Goal: Task Accomplishment & Management: Manage account settings

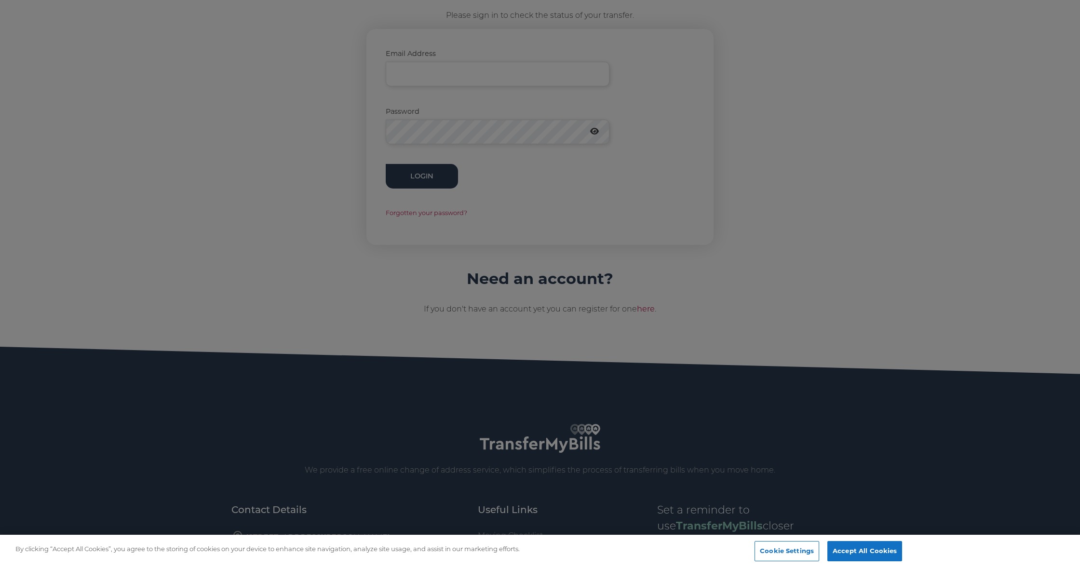
scroll to position [140, 0]
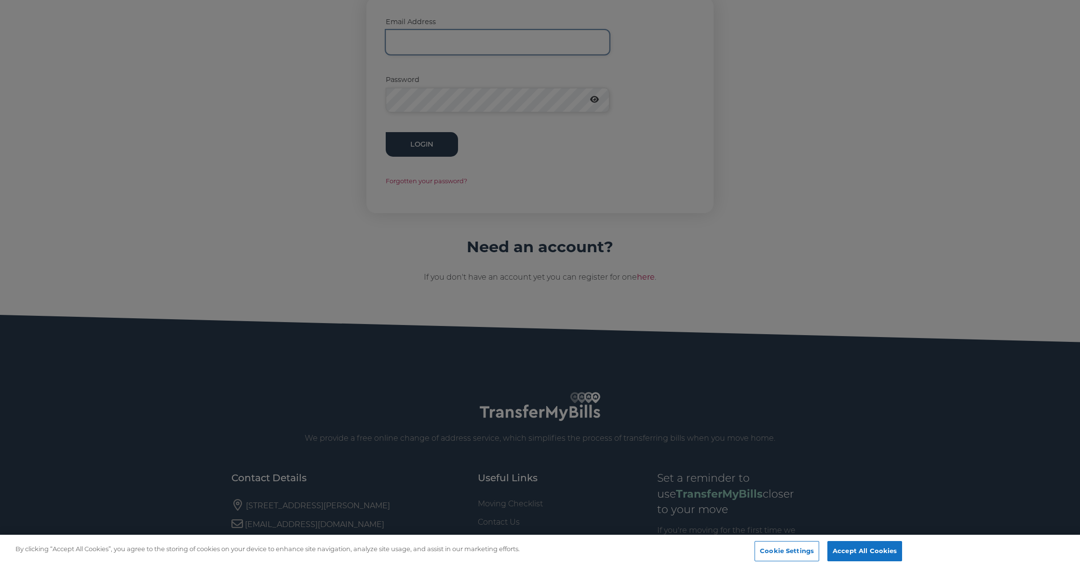
type input "[EMAIL_ADDRESS][DOMAIN_NAME]"
click at [409, 145] on div at bounding box center [540, 284] width 1080 height 569
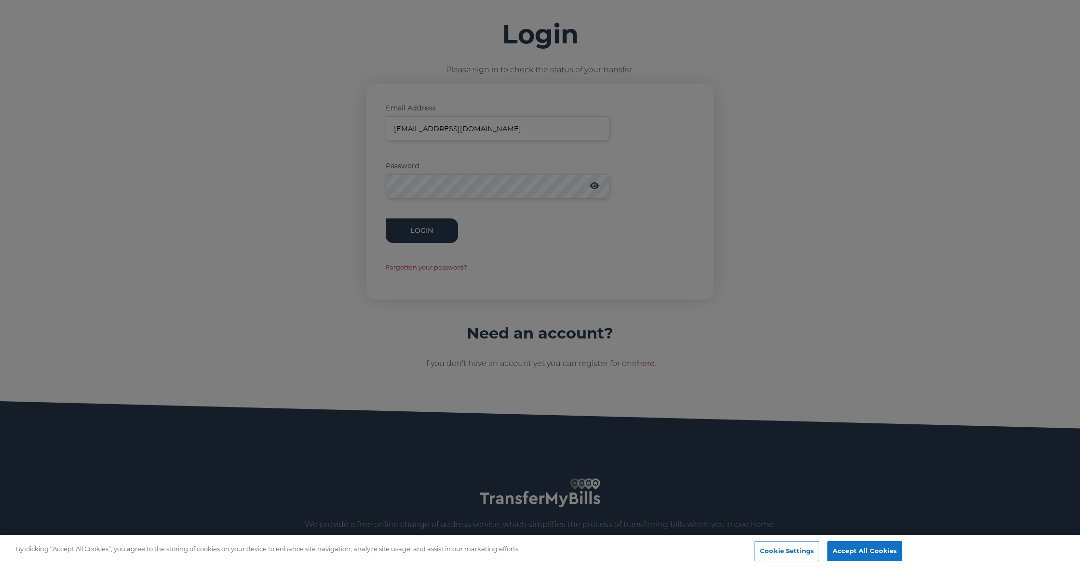
click at [410, 227] on div at bounding box center [540, 284] width 1080 height 569
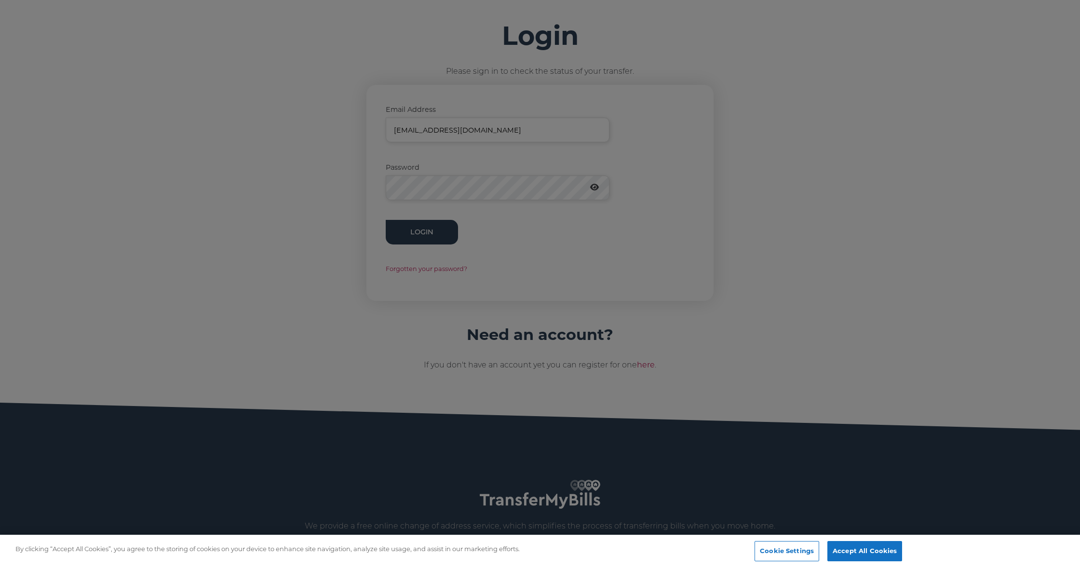
click at [410, 227] on div at bounding box center [540, 284] width 1080 height 569
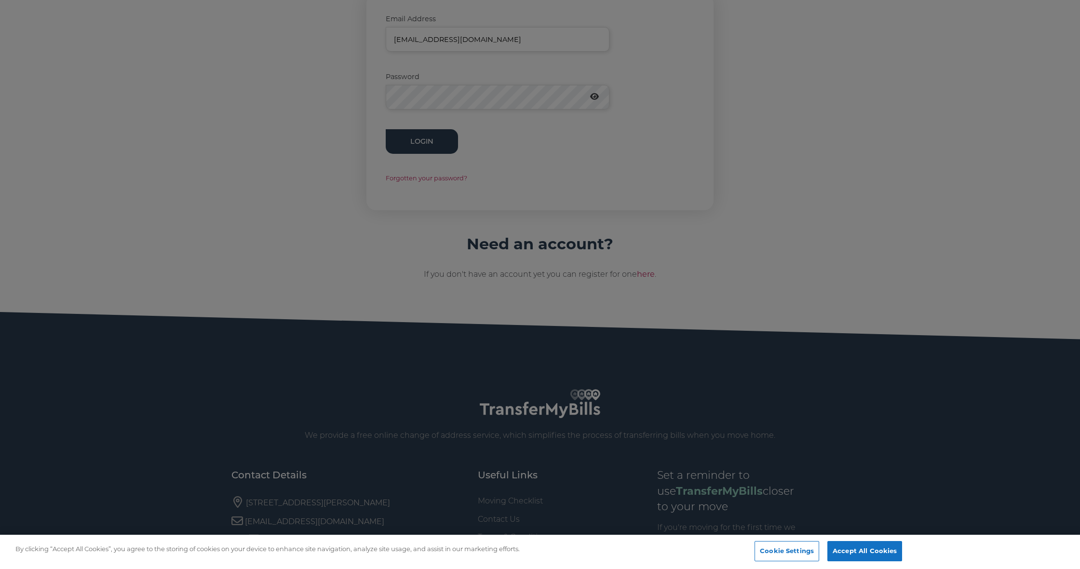
scroll to position [143, 0]
click at [430, 139] on div at bounding box center [540, 284] width 1080 height 569
click at [528, 177] on div at bounding box center [540, 284] width 1080 height 569
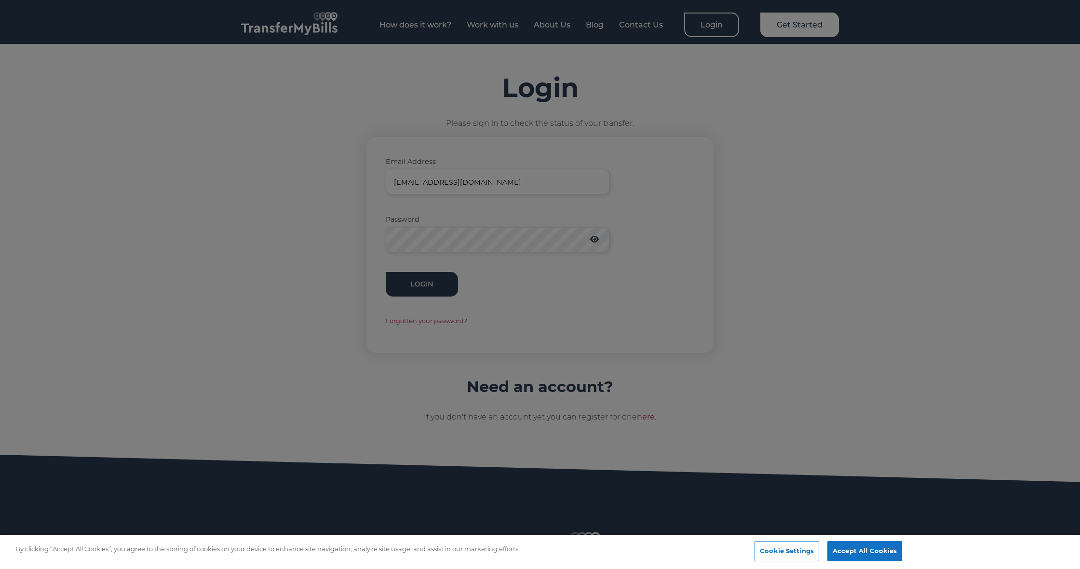
scroll to position [0, 0]
click at [429, 283] on div at bounding box center [540, 284] width 1080 height 569
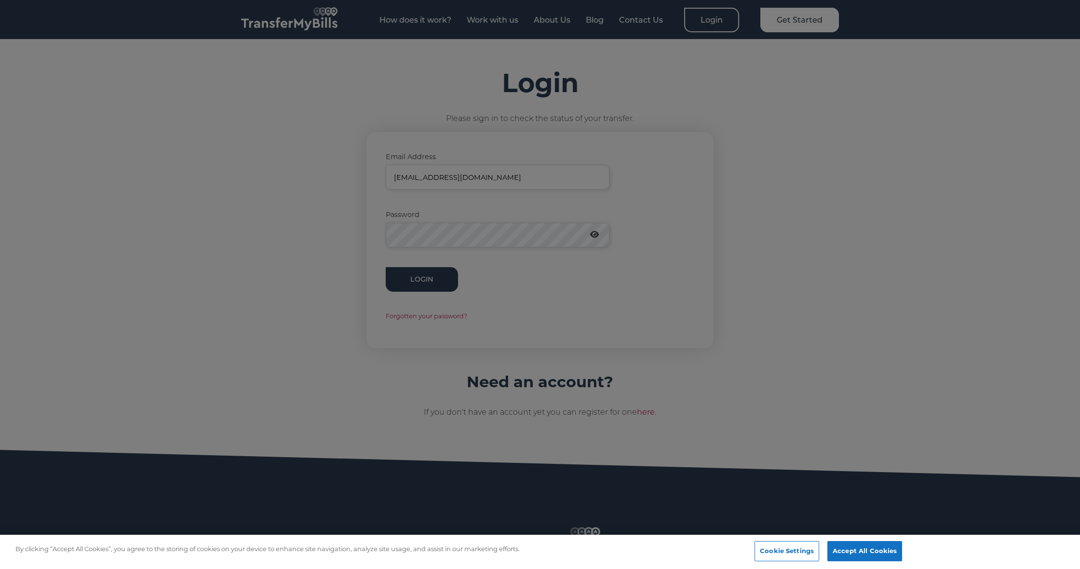
click at [429, 283] on div at bounding box center [540, 284] width 1080 height 569
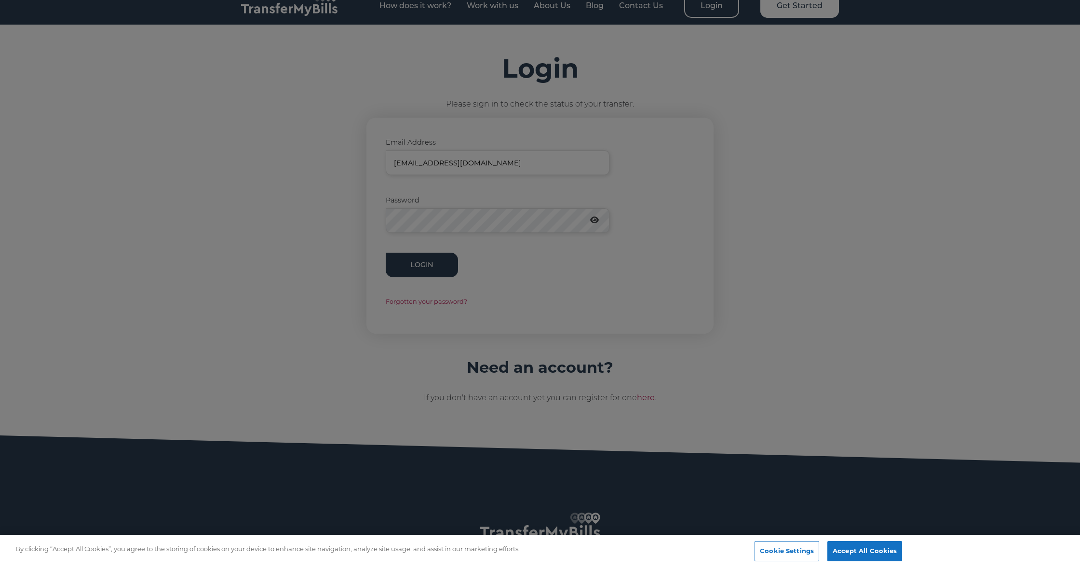
scroll to position [21, 0]
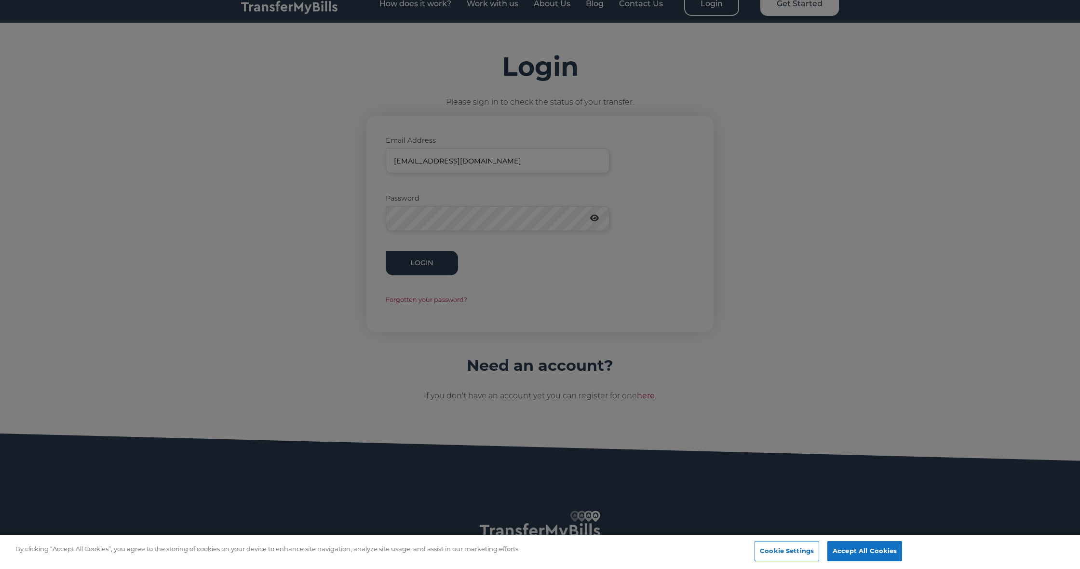
click at [480, 221] on div at bounding box center [540, 284] width 1080 height 569
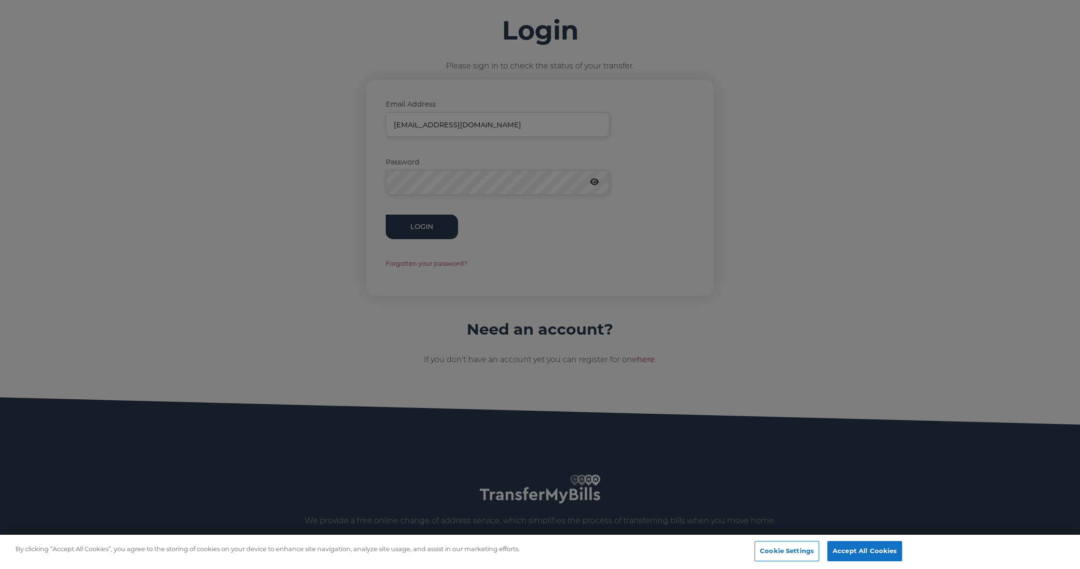
scroll to position [58, 0]
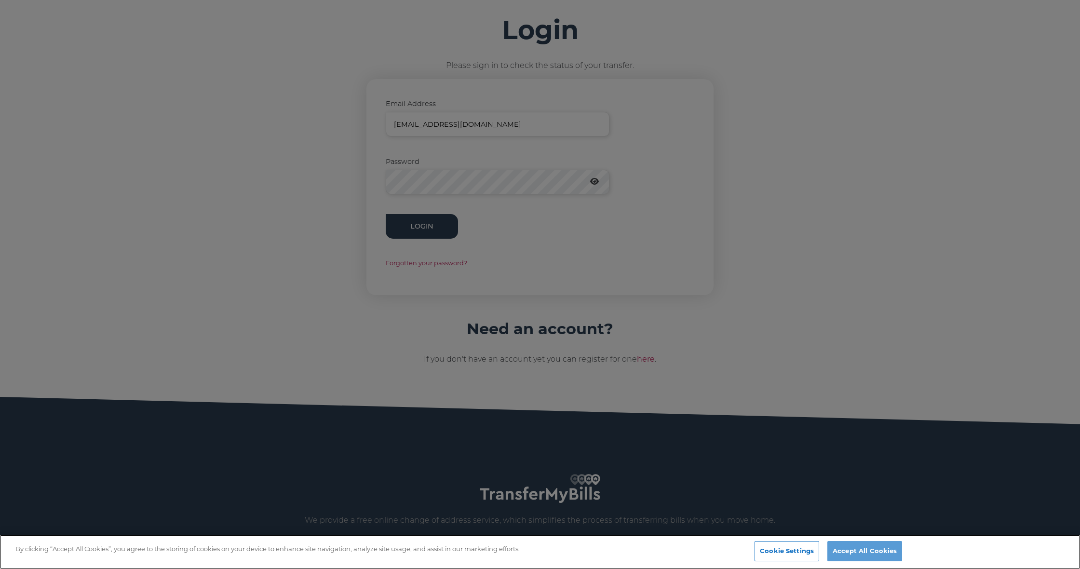
click at [850, 553] on button "Accept All Cookies" at bounding box center [864, 551] width 75 height 20
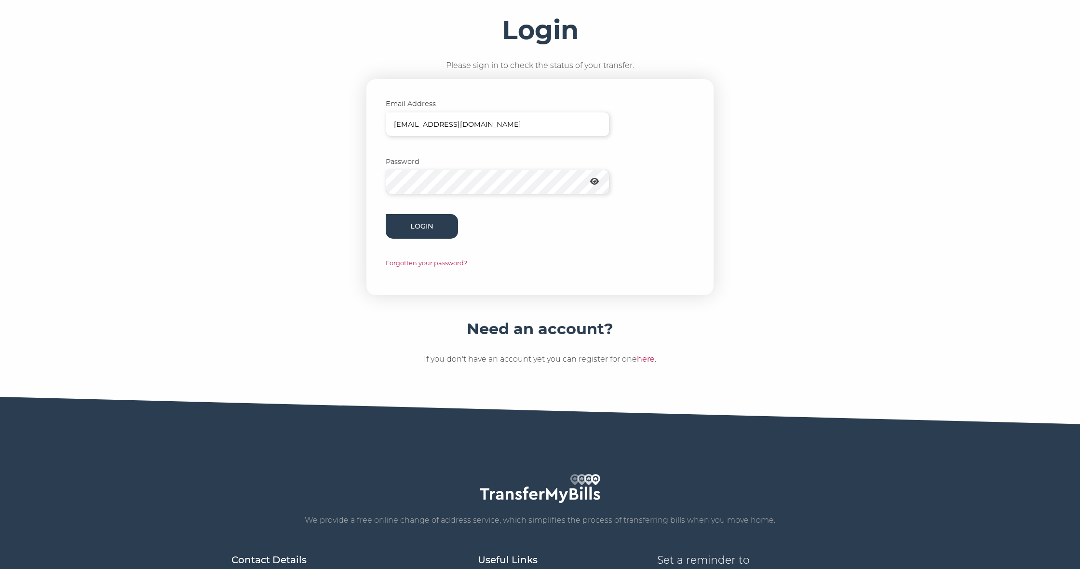
scroll to position [0, 0]
click at [453, 226] on button "Login" at bounding box center [422, 226] width 72 height 25
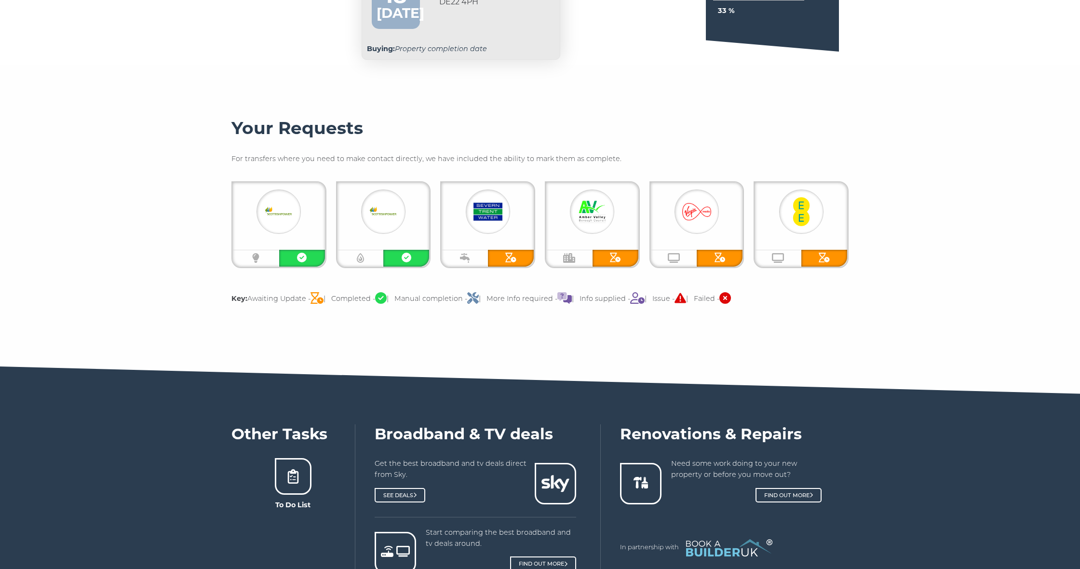
scroll to position [114, 0]
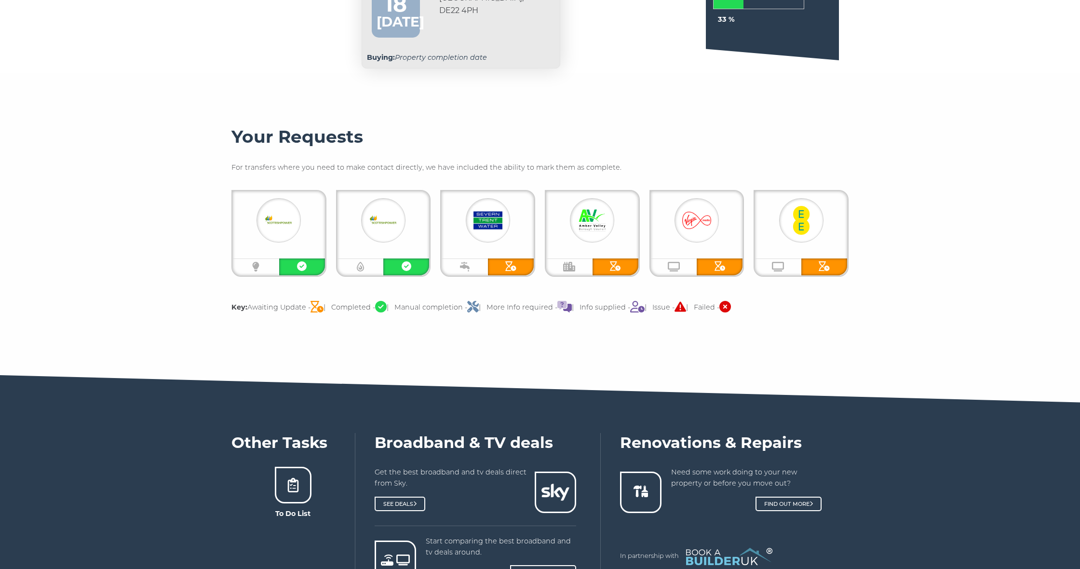
click at [713, 262] on div at bounding box center [720, 266] width 46 height 17
drag, startPoint x: 677, startPoint y: 265, endPoint x: 706, endPoint y: 232, distance: 44.1
click at [677, 265] on icon "TV Subscriptions" at bounding box center [674, 267] width 12 height 10
click at [706, 230] on img at bounding box center [696, 220] width 29 height 29
